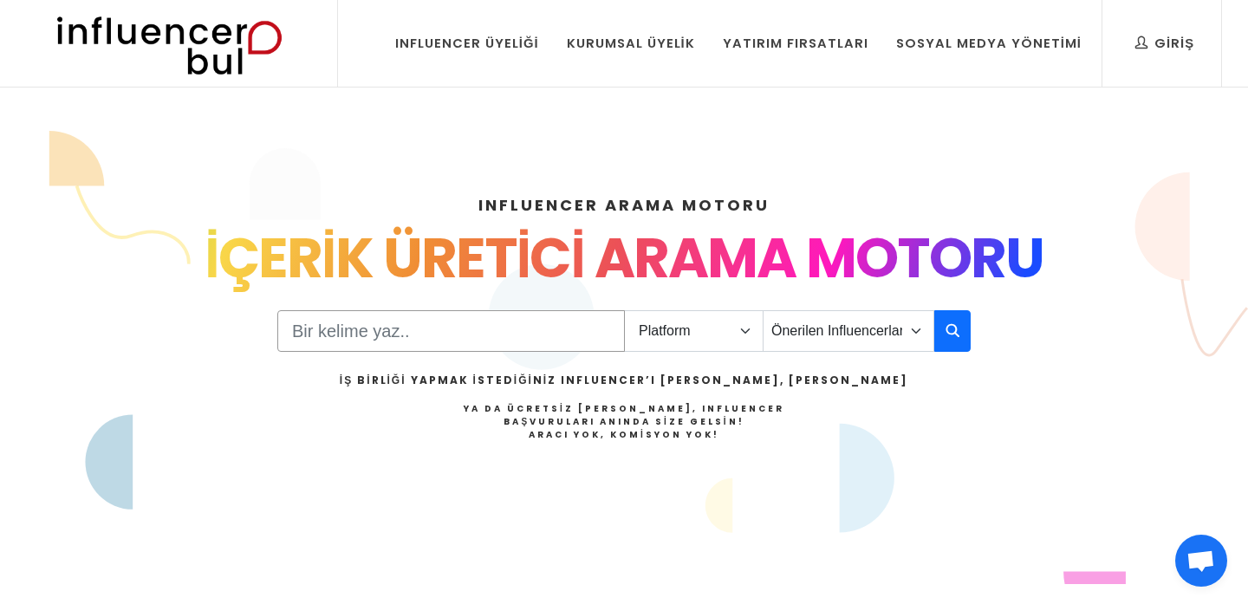
click at [494, 330] on input "Search" at bounding box center [451, 331] width 348 height 42
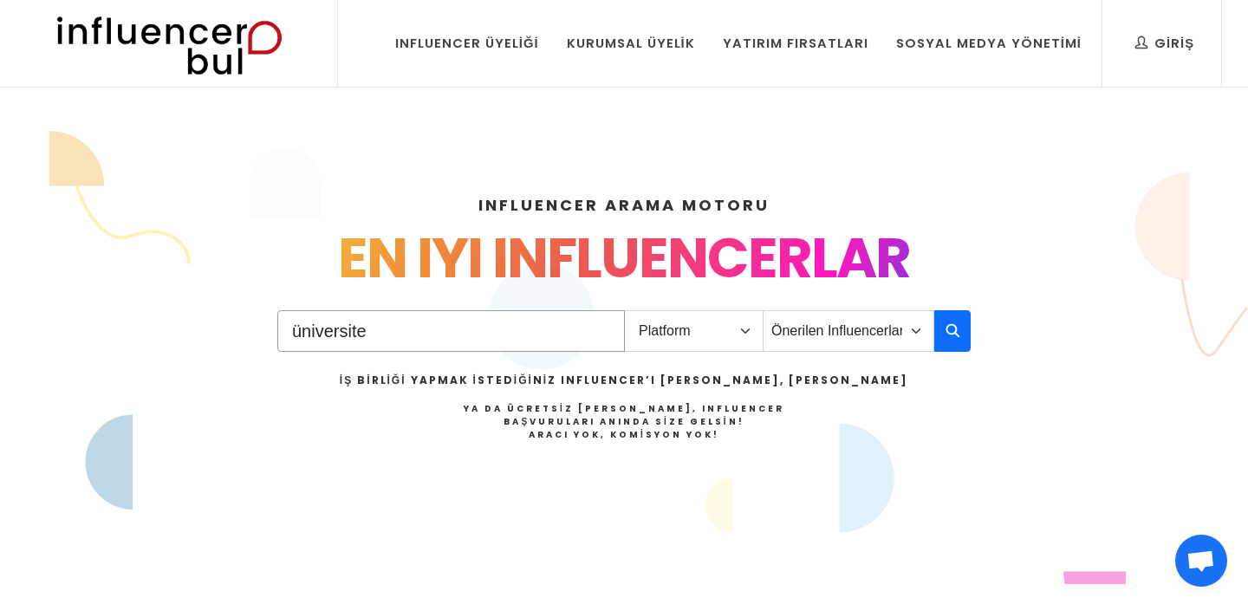
type input "üniversite"
click at [690, 335] on select "Platform Instagram Facebook Youtube Tiktok Twitter Twitch" at bounding box center [694, 331] width 140 height 42
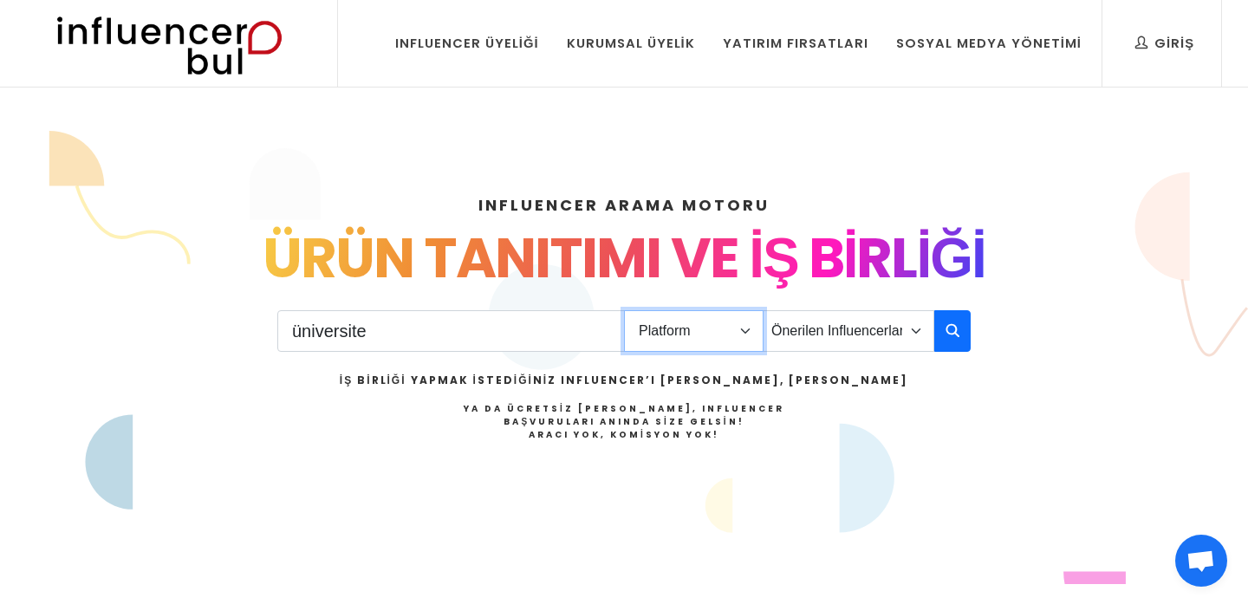
select select "4"
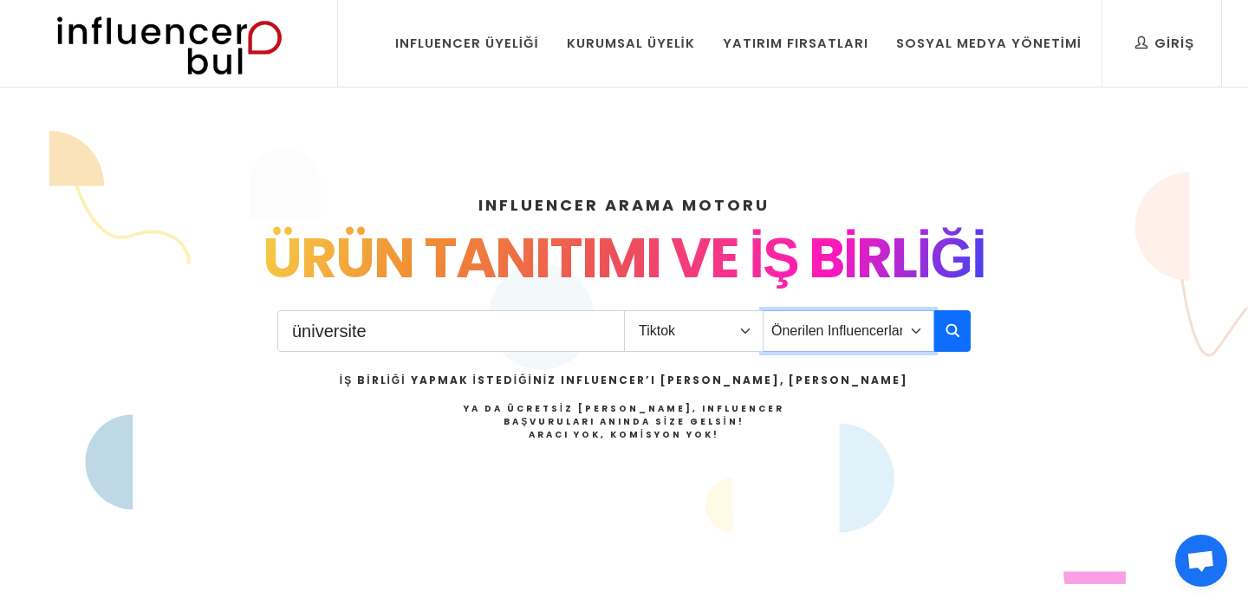
click at [838, 341] on select "Önerilen Influencerlar Aile & [PERSON_NAME] & [PERSON_NAME] [PERSON_NAME] & Giy…" at bounding box center [849, 331] width 172 height 42
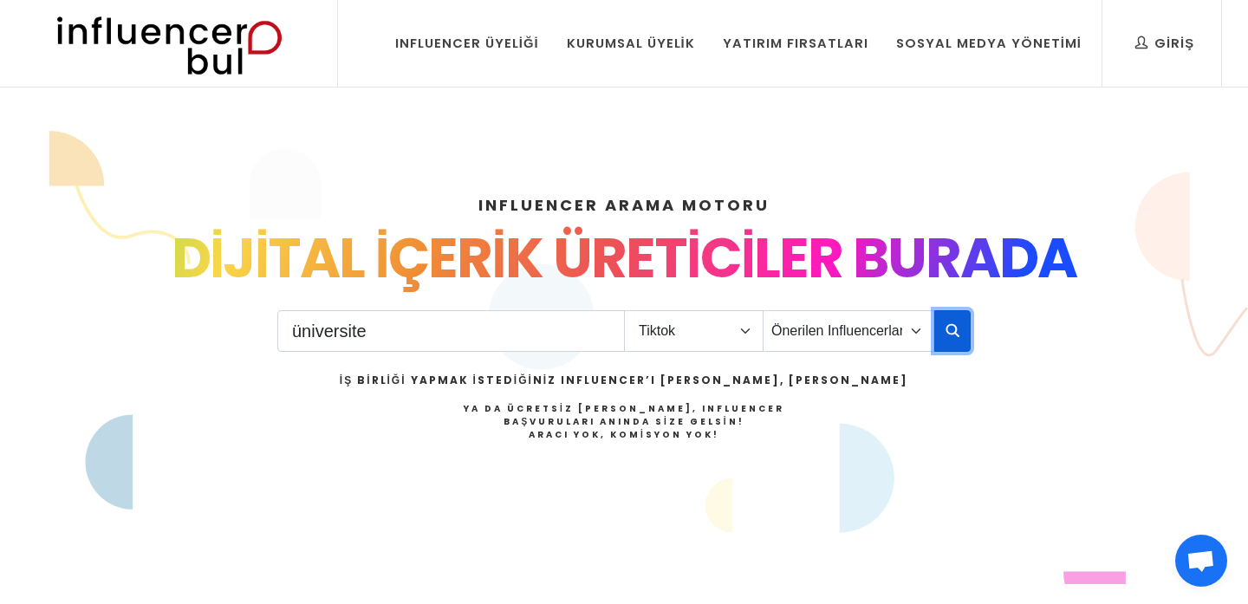
click at [952, 329] on icon "button" at bounding box center [953, 330] width 14 height 21
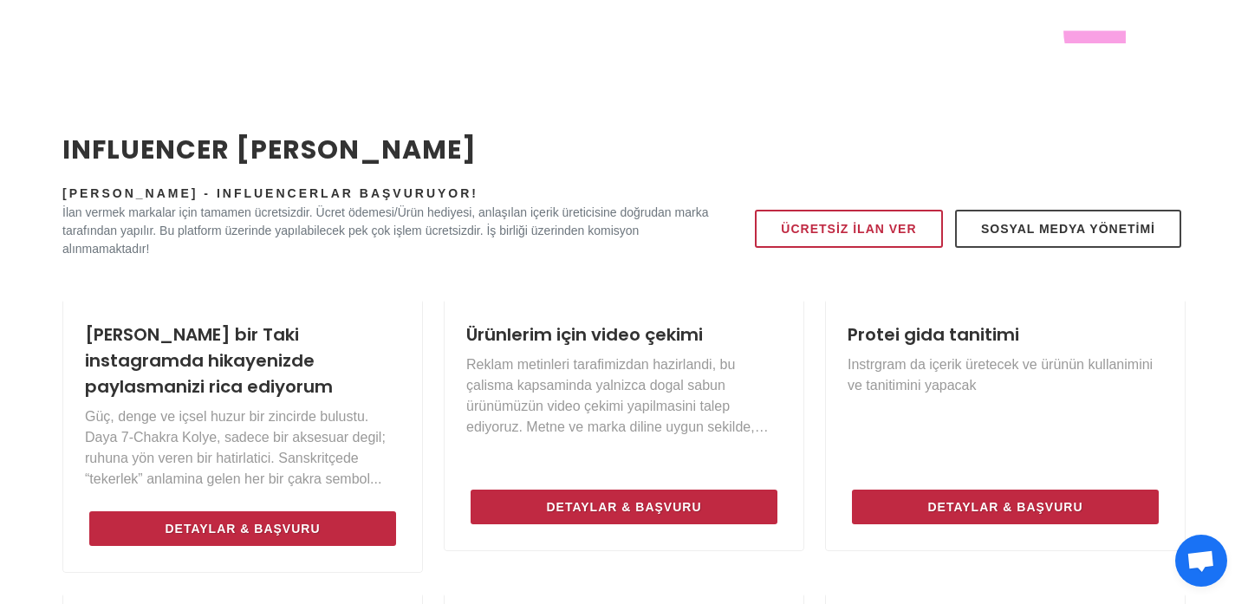
scroll to position [544, 0]
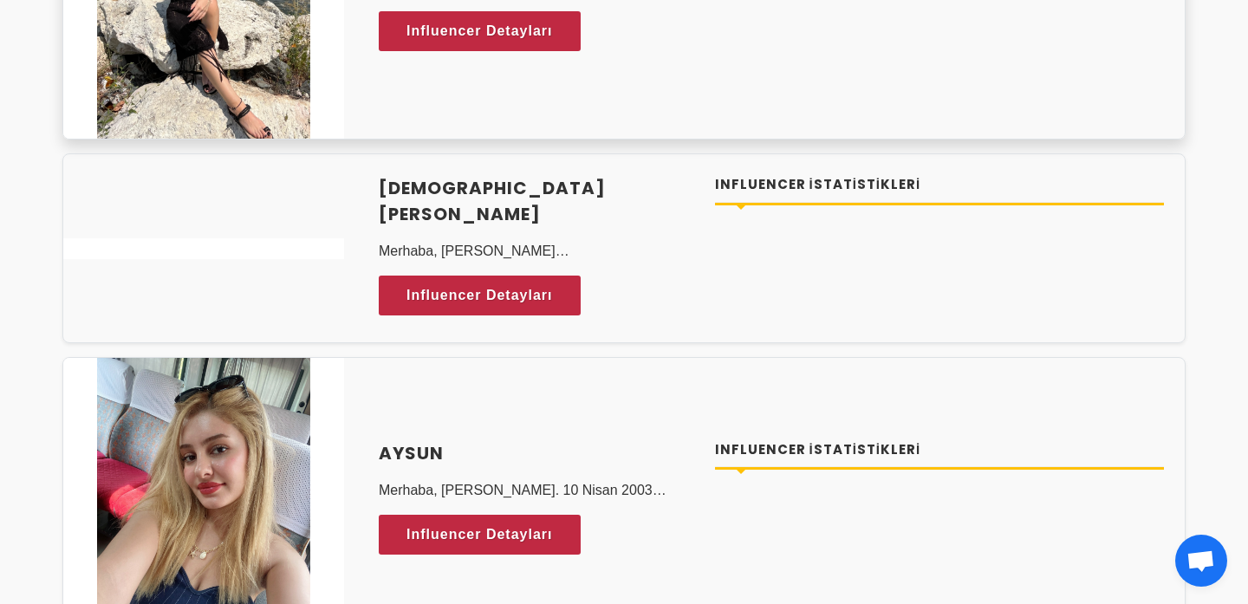
scroll to position [991, 0]
